Goal: Find specific page/section: Find specific page/section

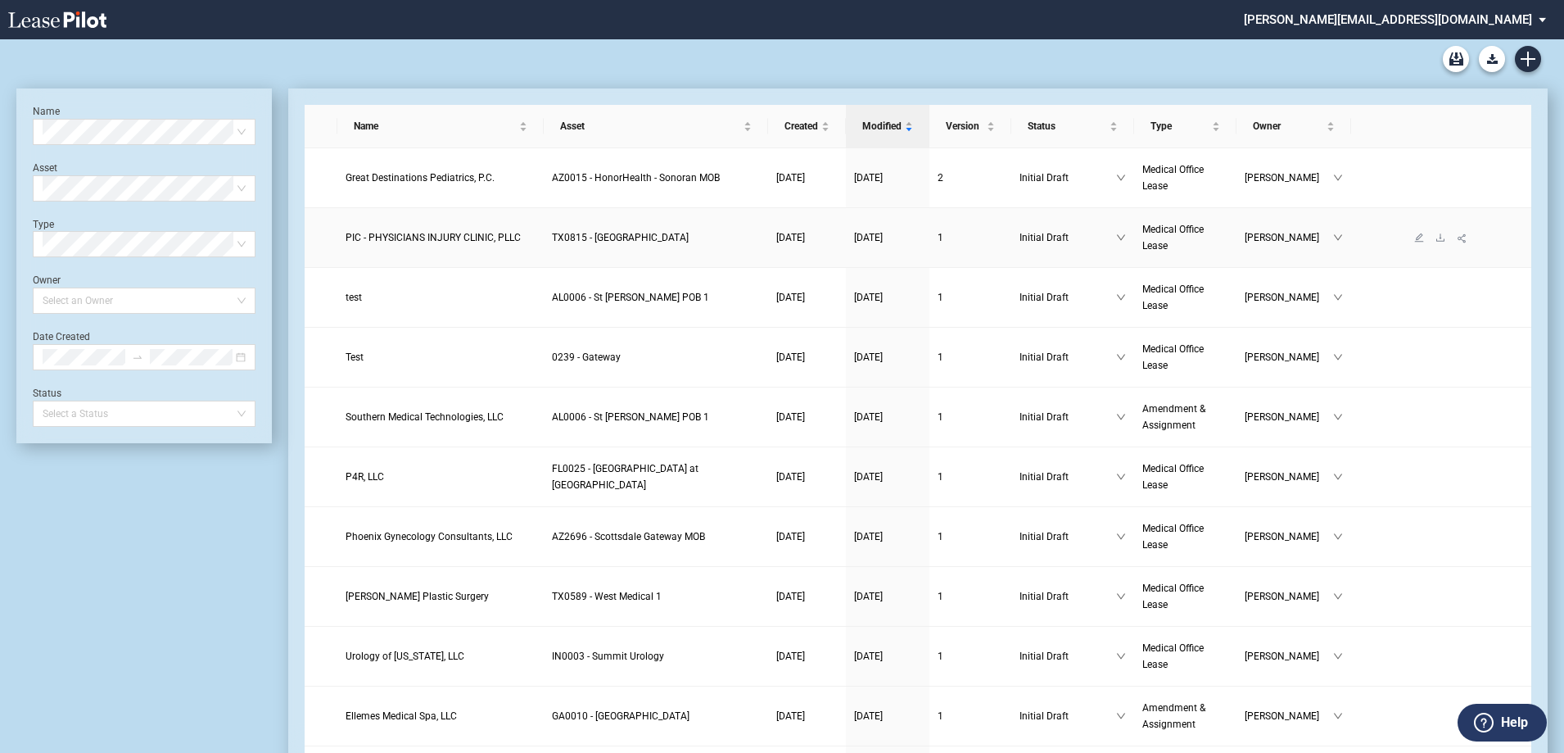
click at [437, 240] on span "PIC - PHYSICIANS INJURY CLINIC, PLLC" at bounding box center [433, 237] width 175 height 11
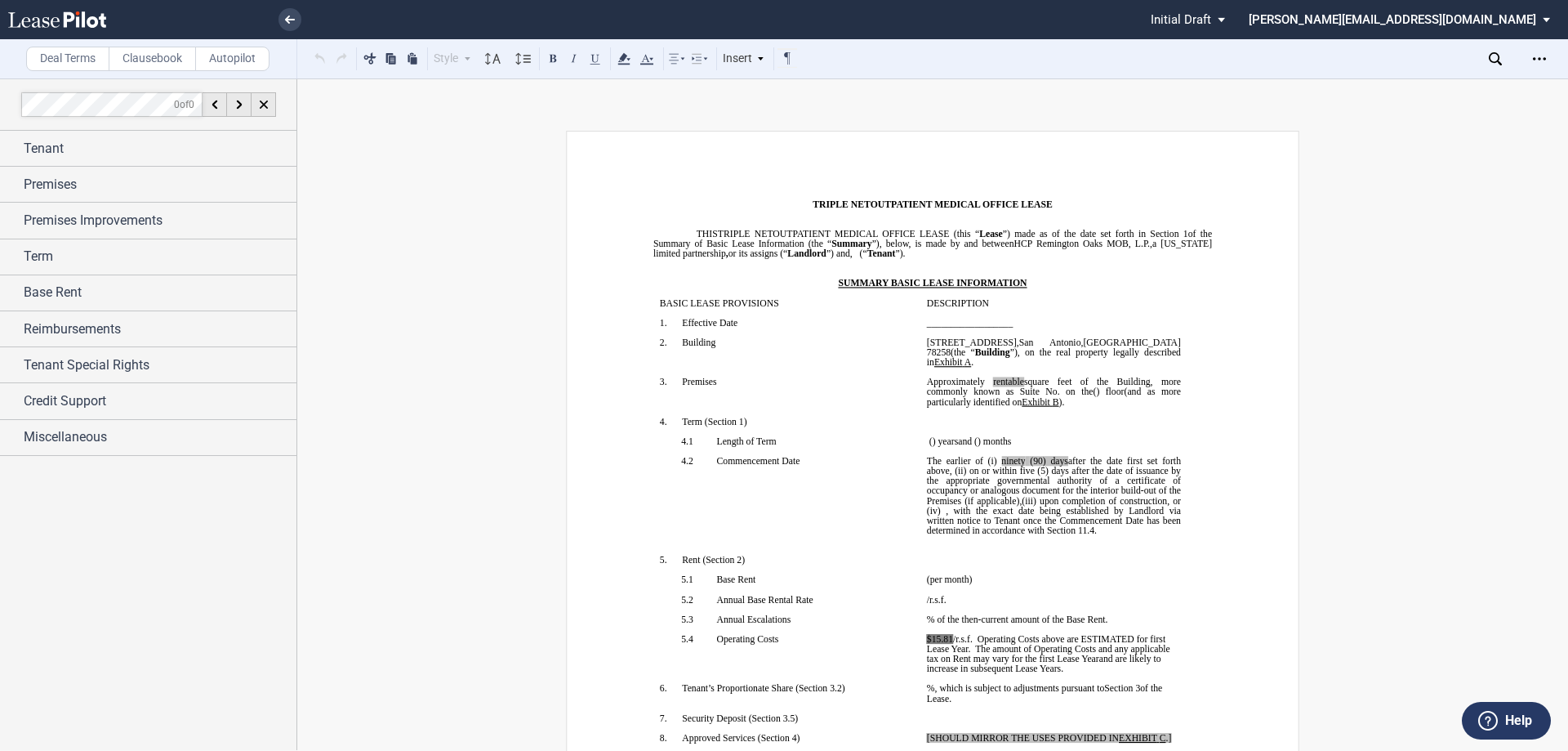
drag, startPoint x: 1558, startPoint y: 97, endPoint x: 1519, endPoint y: 390, distance: 295.6
click at [1518, 439] on div "Deal Terms Clausebook Autopilot Style Normal 8pt 9pt 10pt 10.5pt 11pt 12pt 14pt…" at bounding box center [784, 415] width 1568 height 672
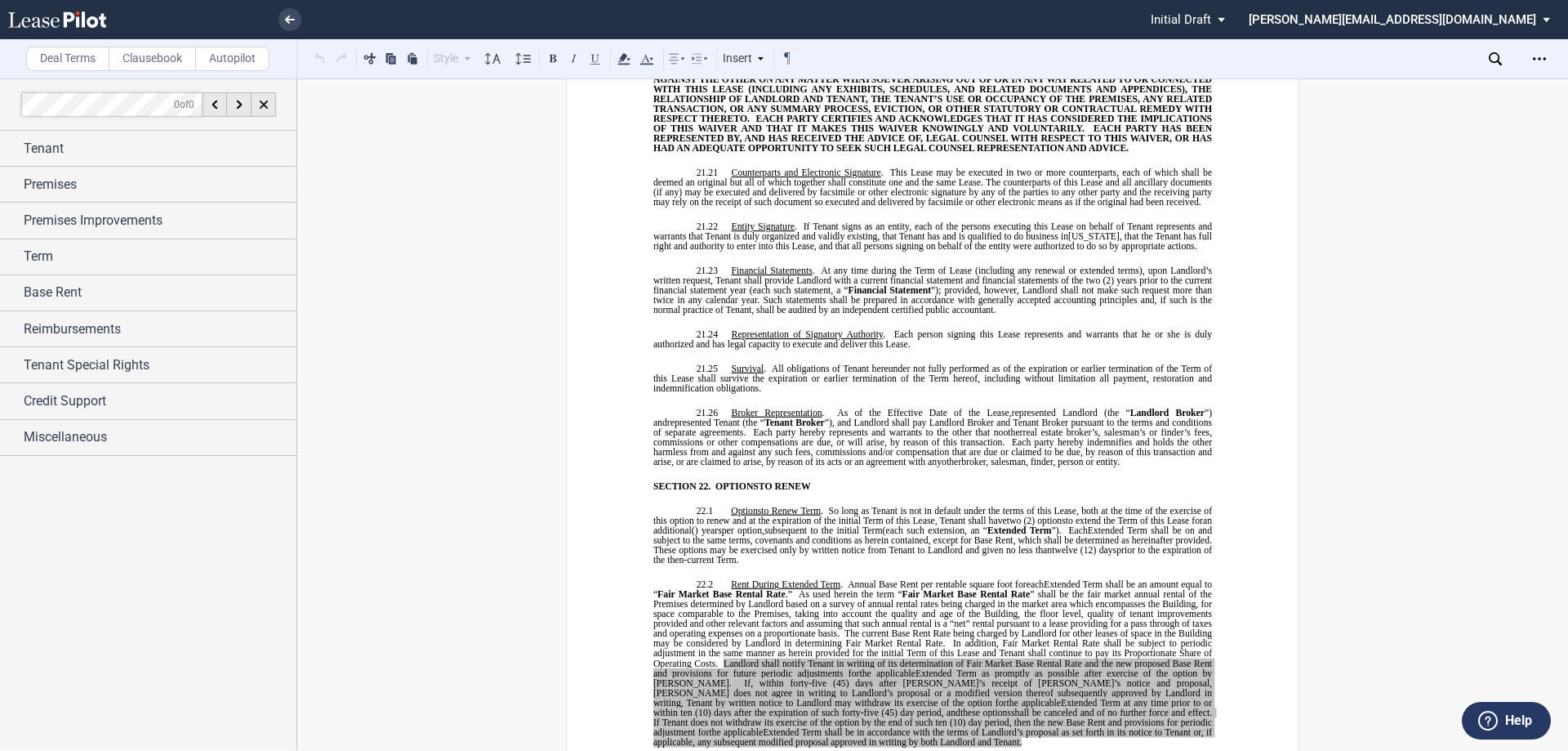
scroll to position [13076, 0]
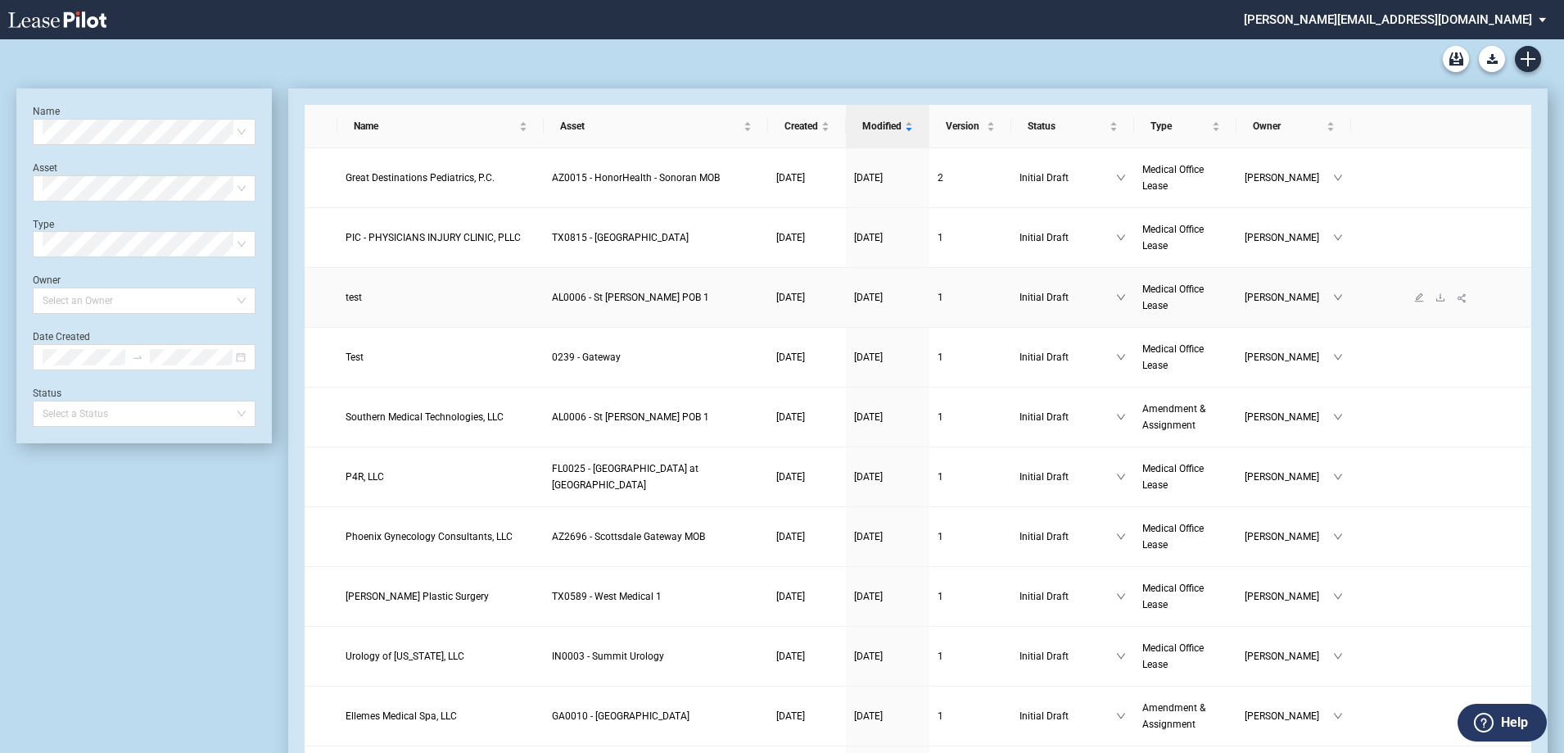
click at [349, 301] on span "test" at bounding box center [354, 297] width 16 height 11
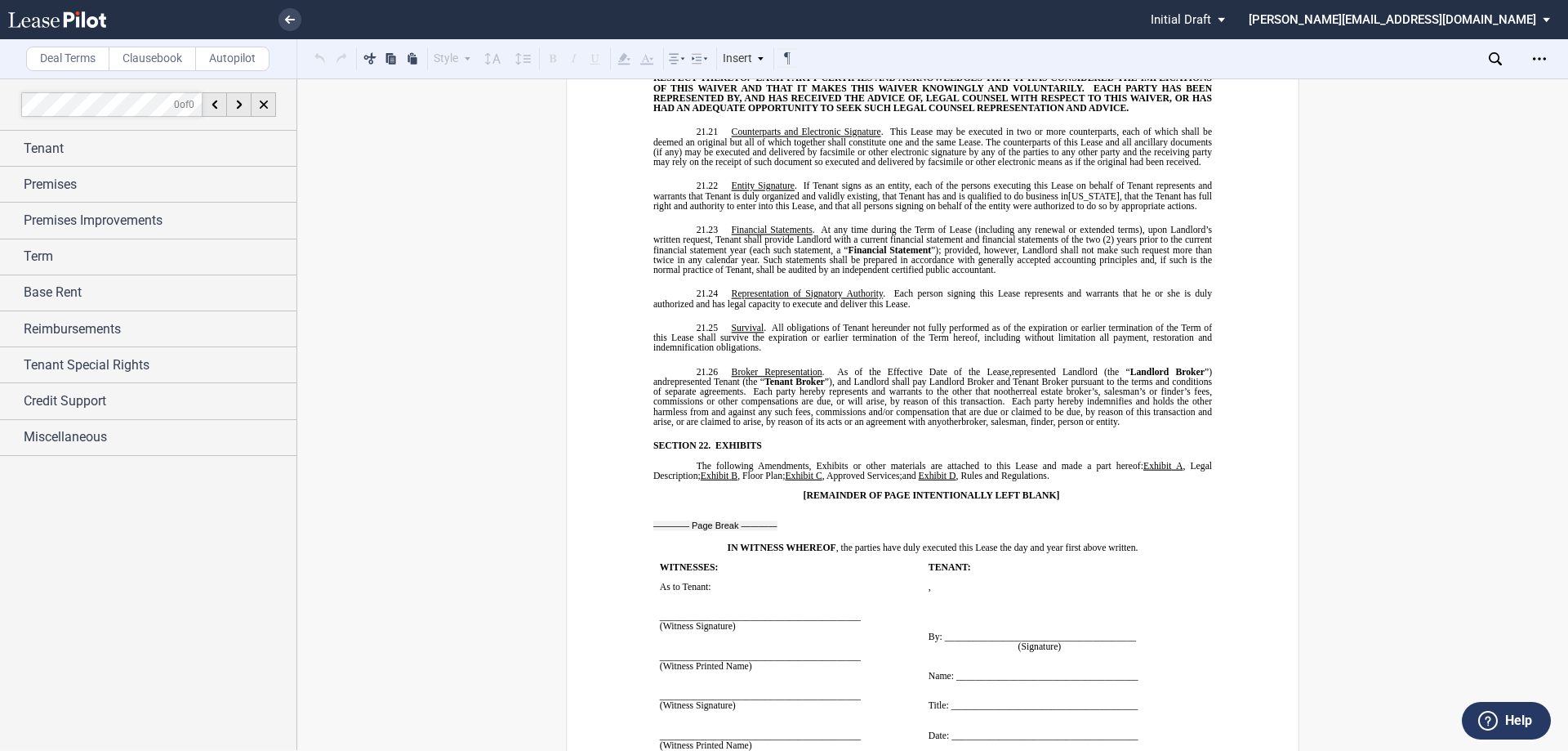
scroll to position [13278, 0]
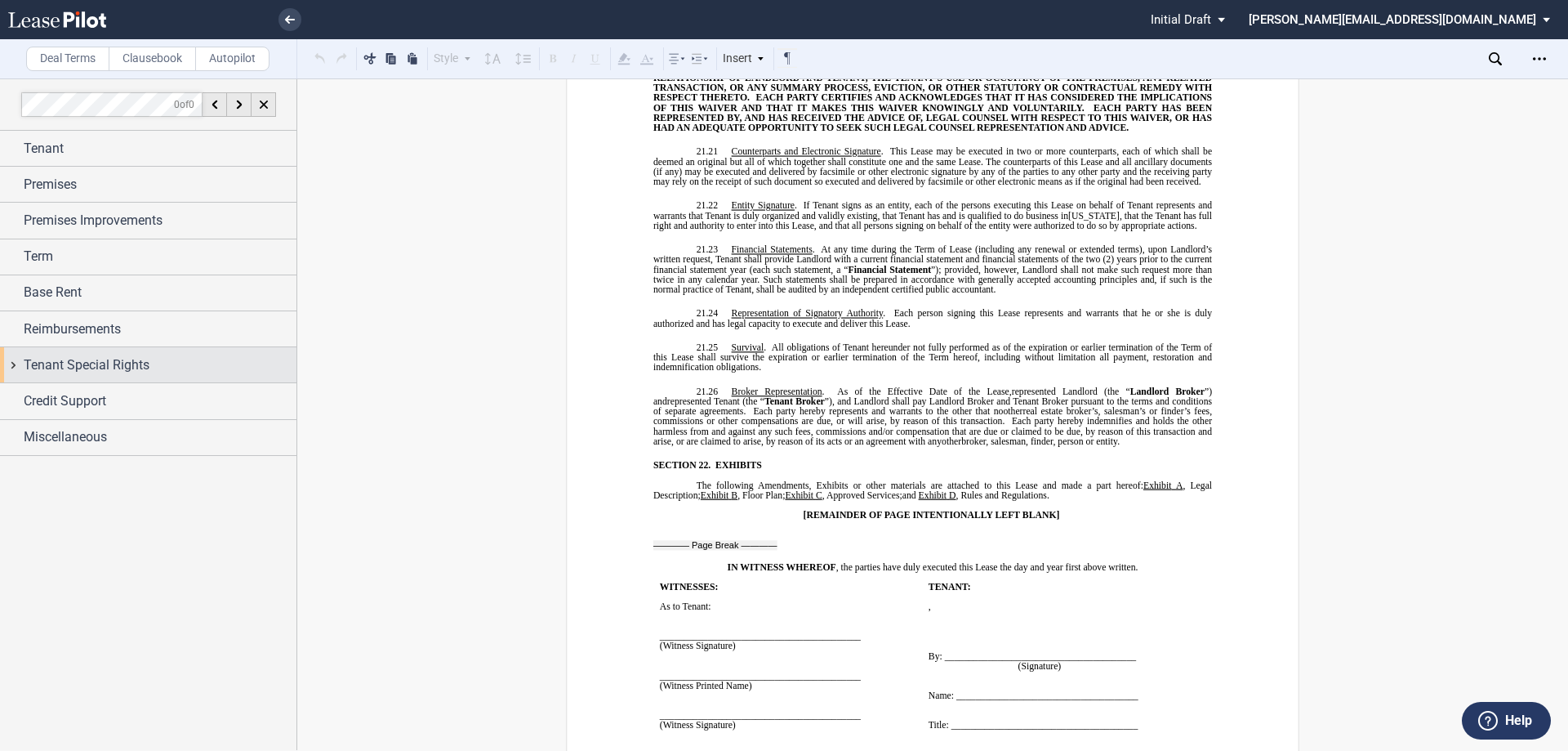
click at [13, 361] on div "Tenant Special Rights" at bounding box center [148, 364] width 296 height 35
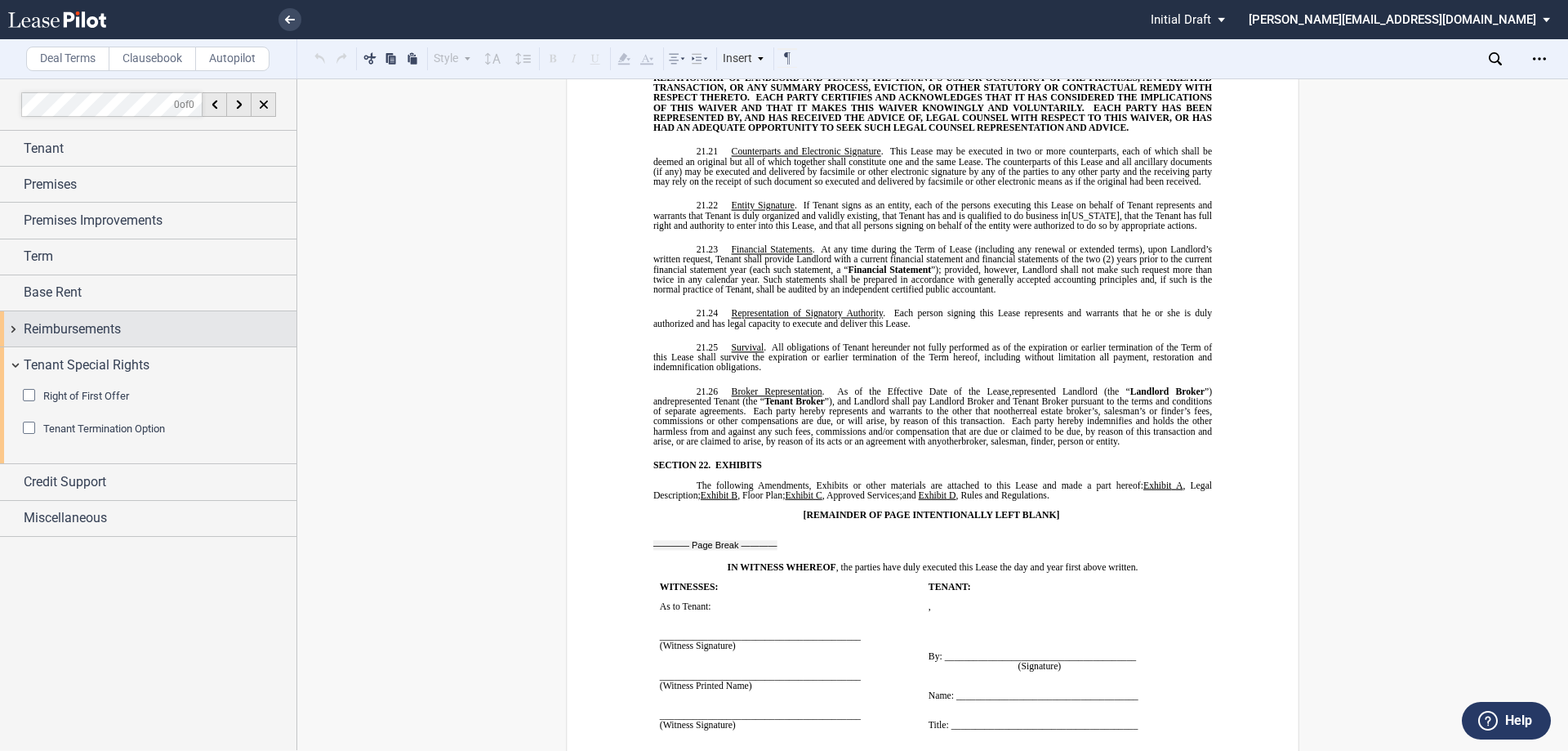
click at [14, 326] on div "Reimbursements" at bounding box center [148, 328] width 296 height 35
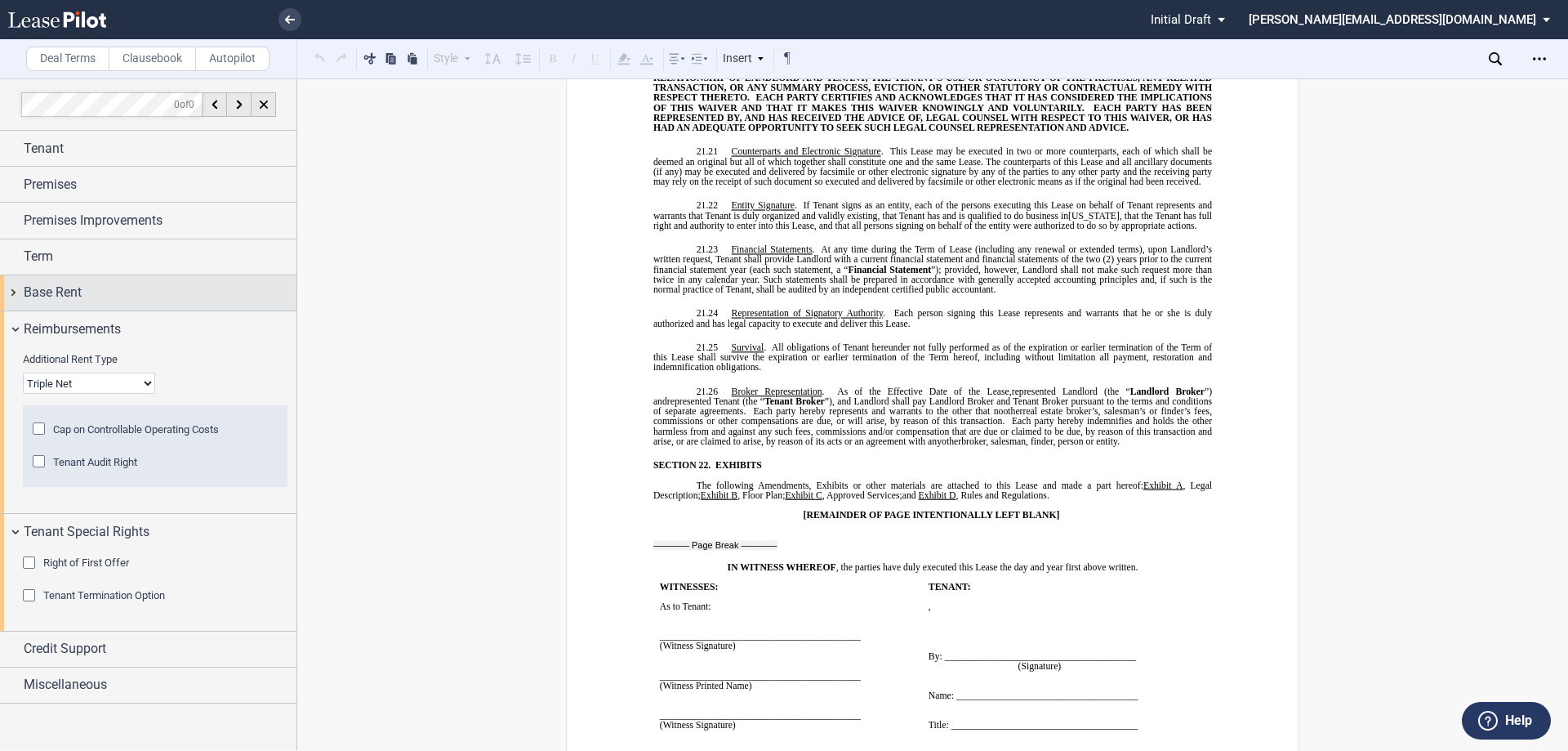
click at [11, 291] on div "Base Rent" at bounding box center [148, 292] width 296 height 35
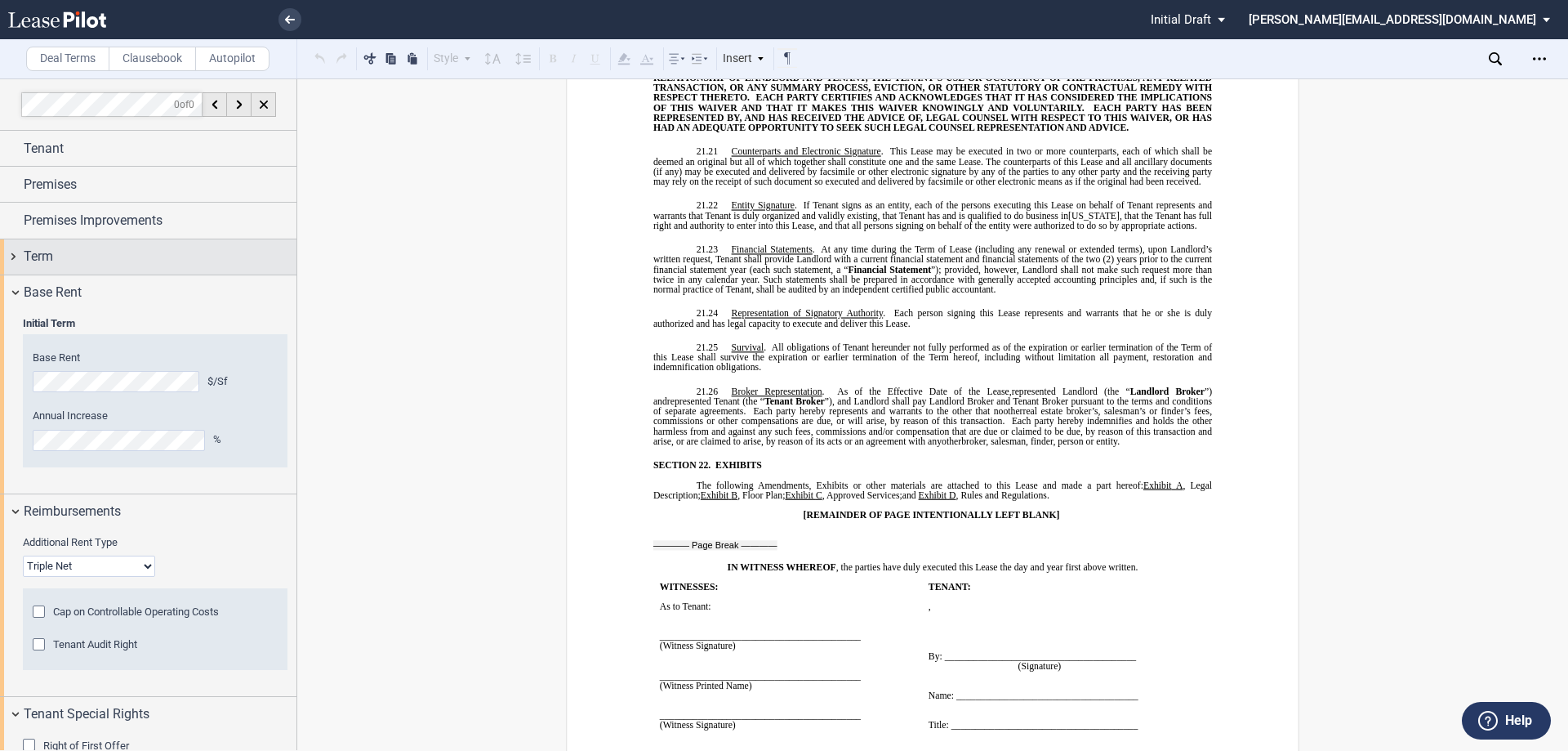
click at [13, 260] on div "Term" at bounding box center [148, 256] width 296 height 35
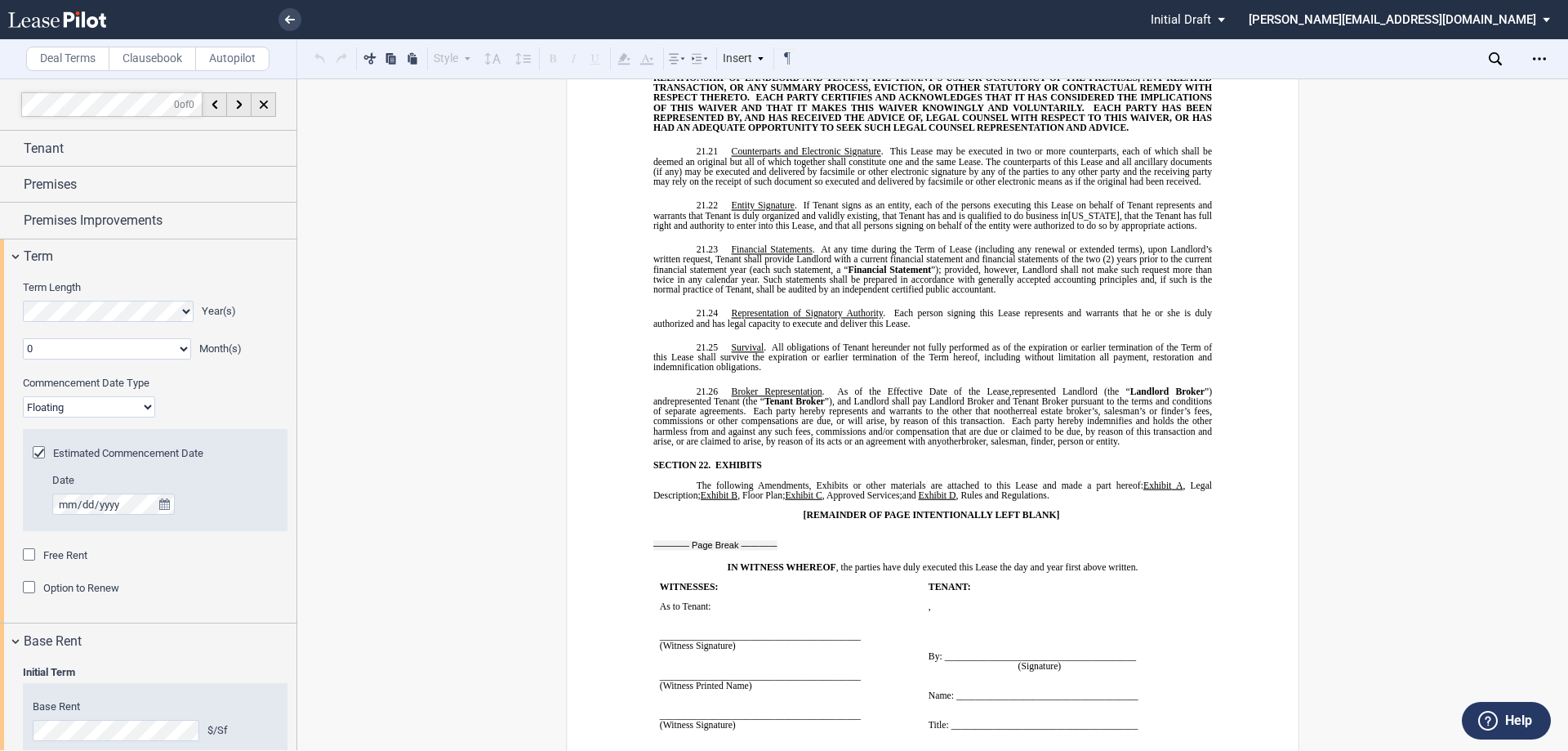
click at [29, 586] on div "Option to Renew" at bounding box center [31, 588] width 16 height 16
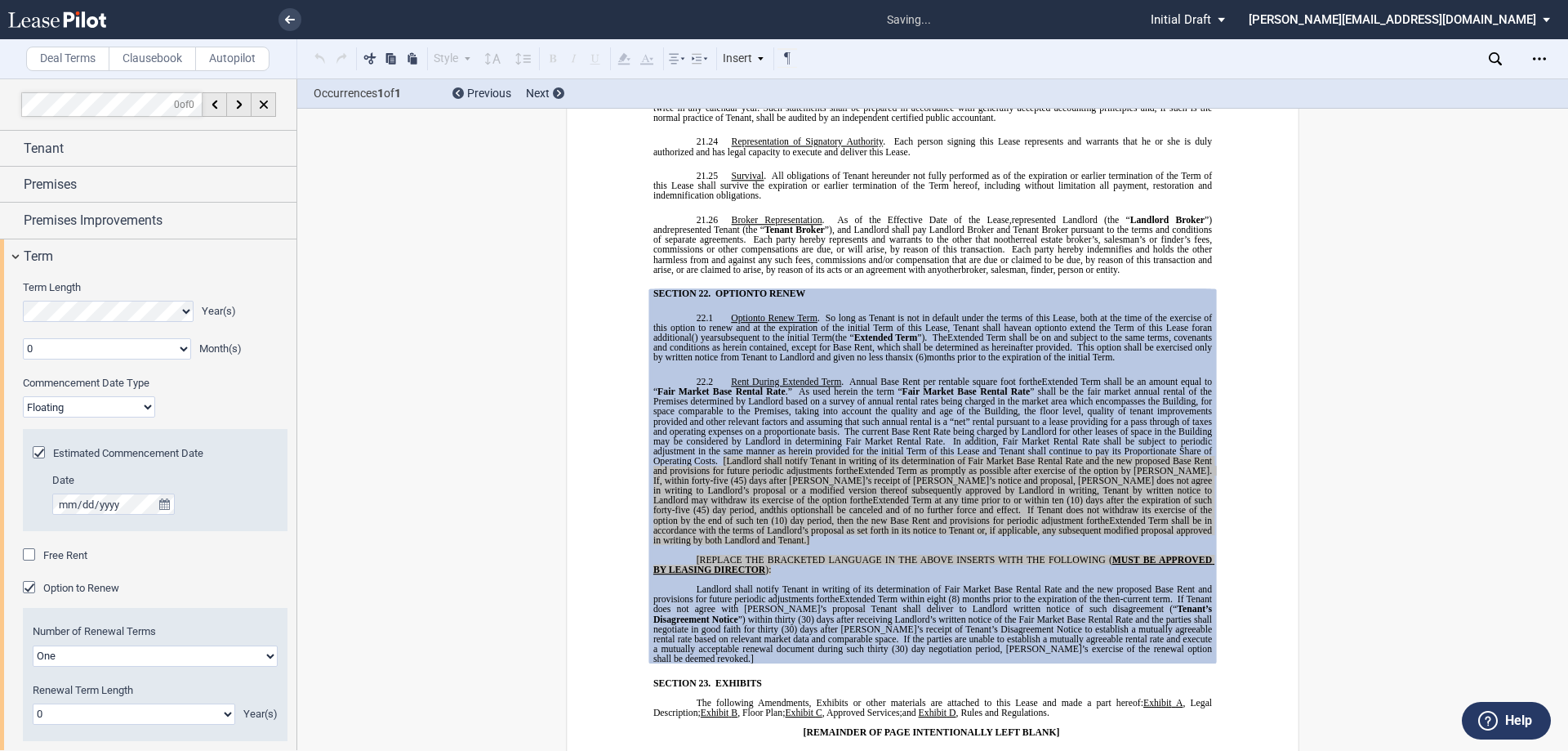
scroll to position [13488, 0]
